Goal: Information Seeking & Learning: Learn about a topic

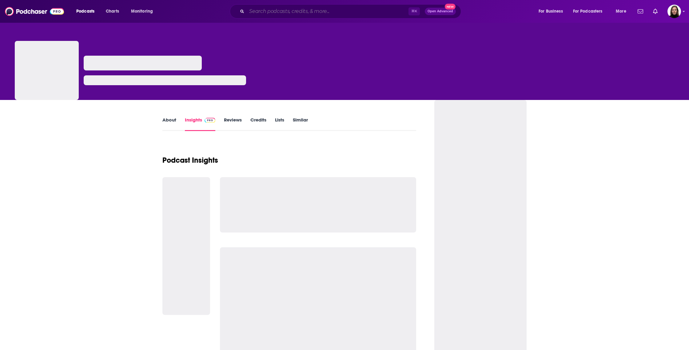
click at [287, 10] on input "Search podcasts, credits, & more..." at bounding box center [328, 11] width 162 height 10
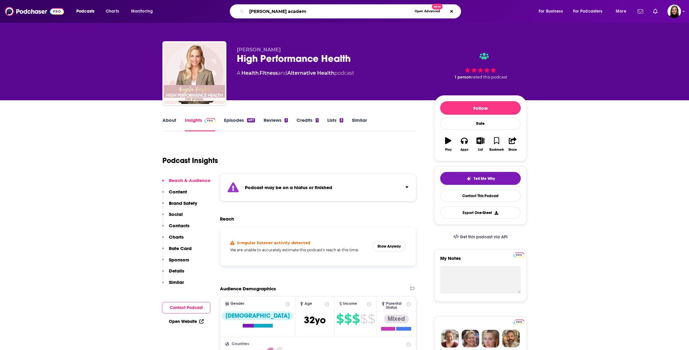
type input "[PERSON_NAME] academy"
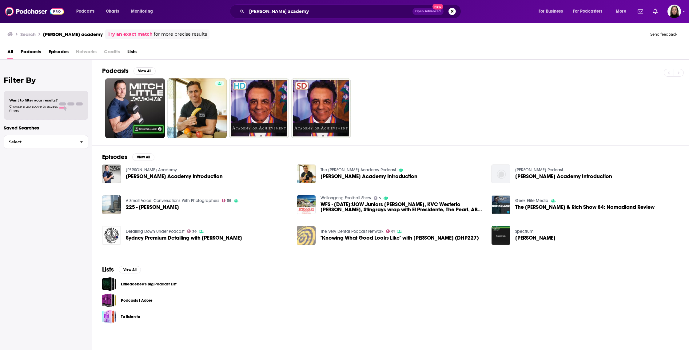
click at [138, 175] on span "[PERSON_NAME] Academy Introduction" at bounding box center [174, 176] width 97 height 5
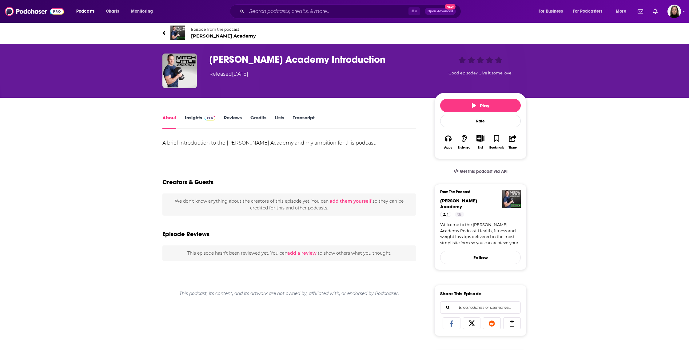
click at [193, 119] on link "Insights" at bounding box center [200, 122] width 30 height 14
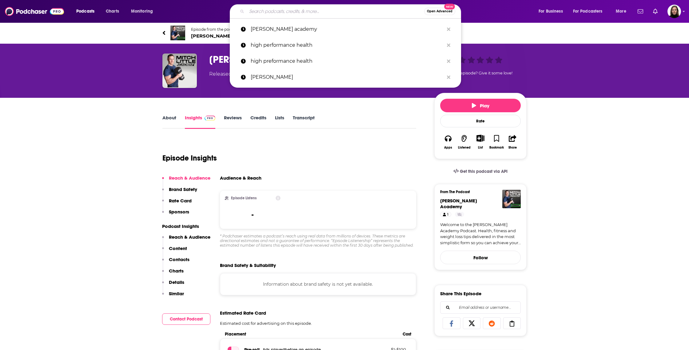
click at [352, 9] on input "Search podcasts, credits, & more..." at bounding box center [336, 11] width 178 height 10
click at [447, 30] on icon "Search podcasts, credits, & more..." at bounding box center [448, 28] width 3 height 3
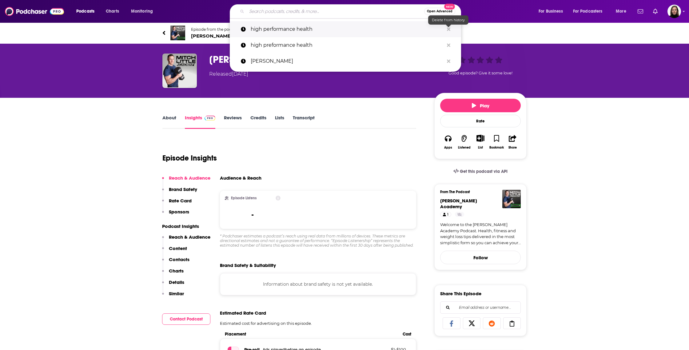
click at [450, 29] on icon "Search podcasts, credits, & more..." at bounding box center [448, 28] width 3 height 3
